Goal: Find specific page/section: Find specific page/section

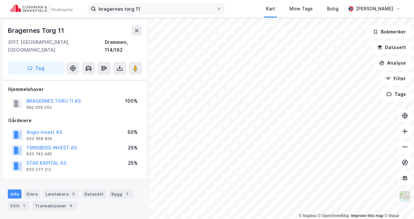
scroll to position [33, 0]
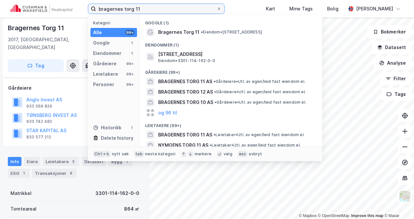
click at [147, 10] on input "bragernes torg 11" at bounding box center [156, 9] width 120 height 10
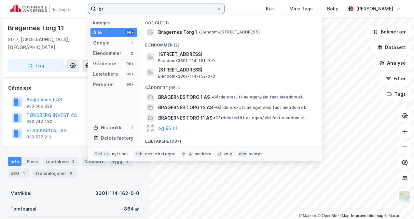
type input "b"
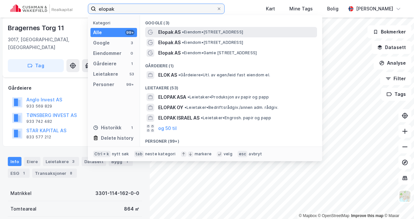
type input "elopak"
click at [214, 28] on div "Elopak AS • Eiendom • [STREET_ADDRESS]" at bounding box center [236, 32] width 157 height 8
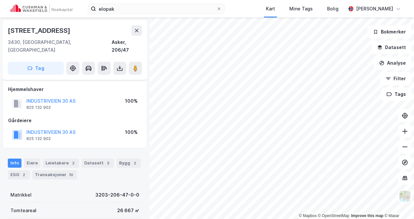
scroll to position [33, 0]
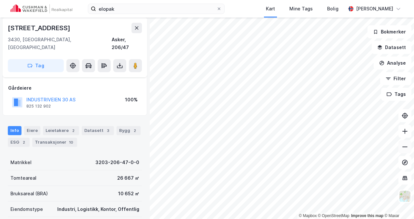
click at [406, 146] on icon at bounding box center [404, 147] width 7 height 7
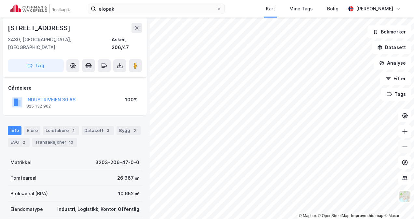
click at [406, 146] on icon at bounding box center [404, 147] width 7 height 7
click at [405, 130] on icon at bounding box center [404, 131] width 7 height 7
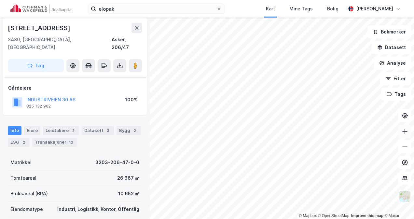
click at [405, 130] on icon at bounding box center [404, 131] width 7 height 7
click at [402, 148] on icon at bounding box center [404, 147] width 7 height 7
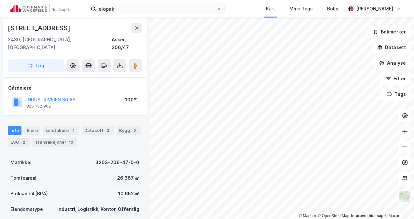
click at [406, 131] on icon at bounding box center [404, 131] width 7 height 7
click at [408, 132] on button at bounding box center [404, 131] width 13 height 13
